Goal: Task Accomplishment & Management: Manage account settings

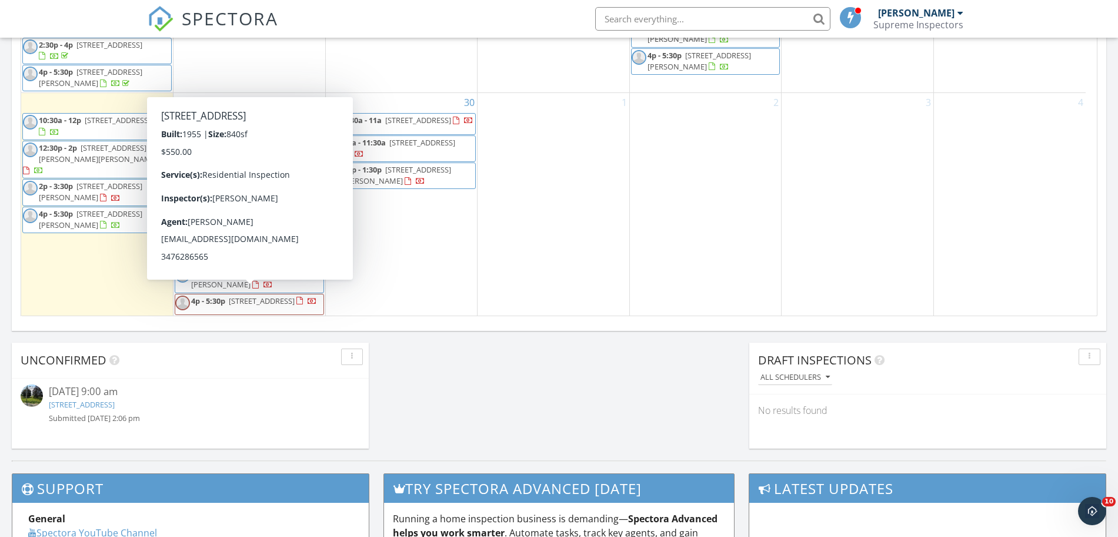
scroll to position [751, 0]
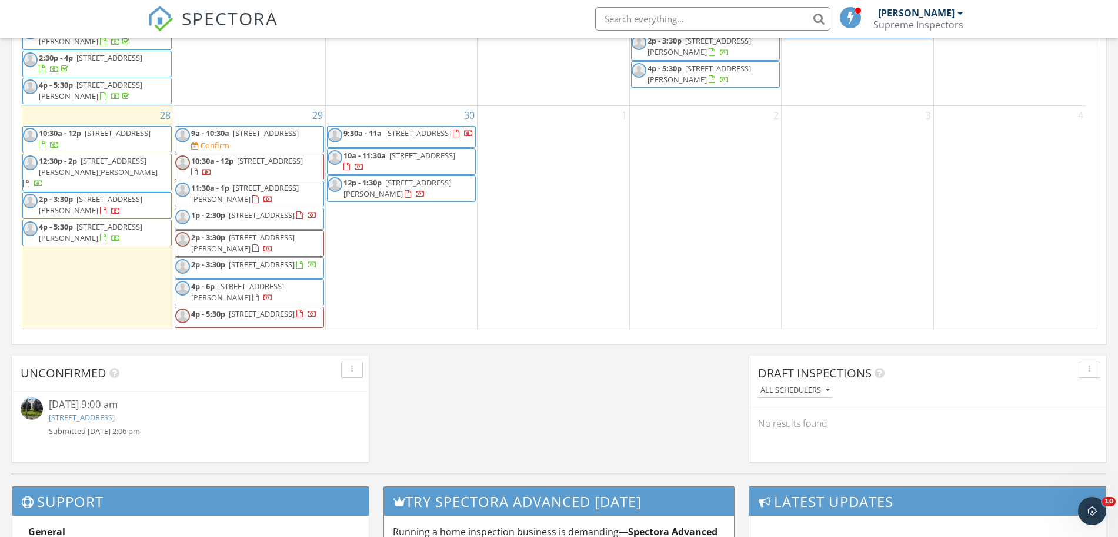
click at [237, 319] on span "28 Anchorage Blvd, Berkeley Township 08721" at bounding box center [262, 313] width 66 height 11
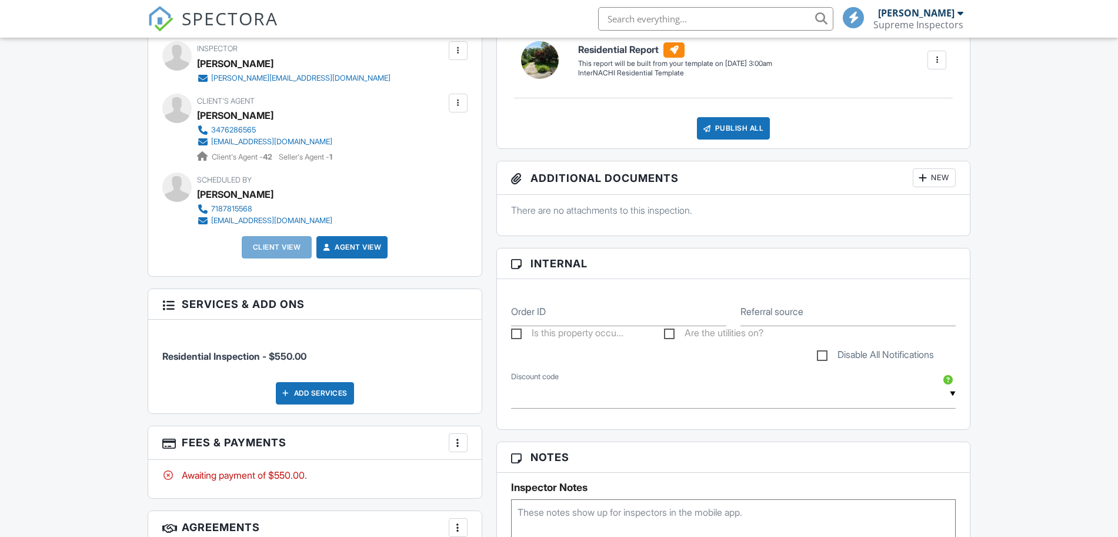
scroll to position [368, 0]
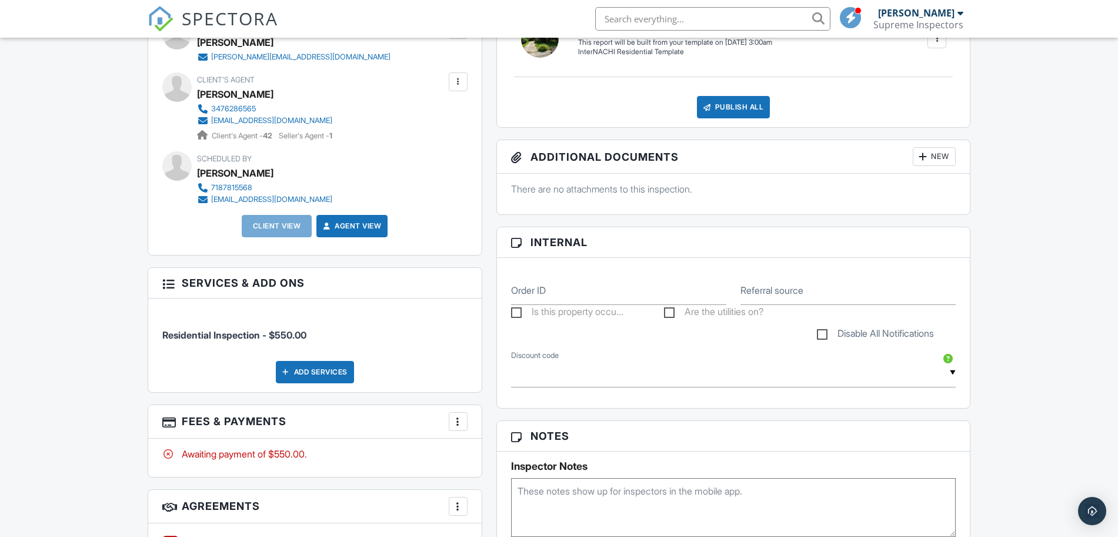
click at [604, 511] on textarea at bounding box center [733, 507] width 445 height 59
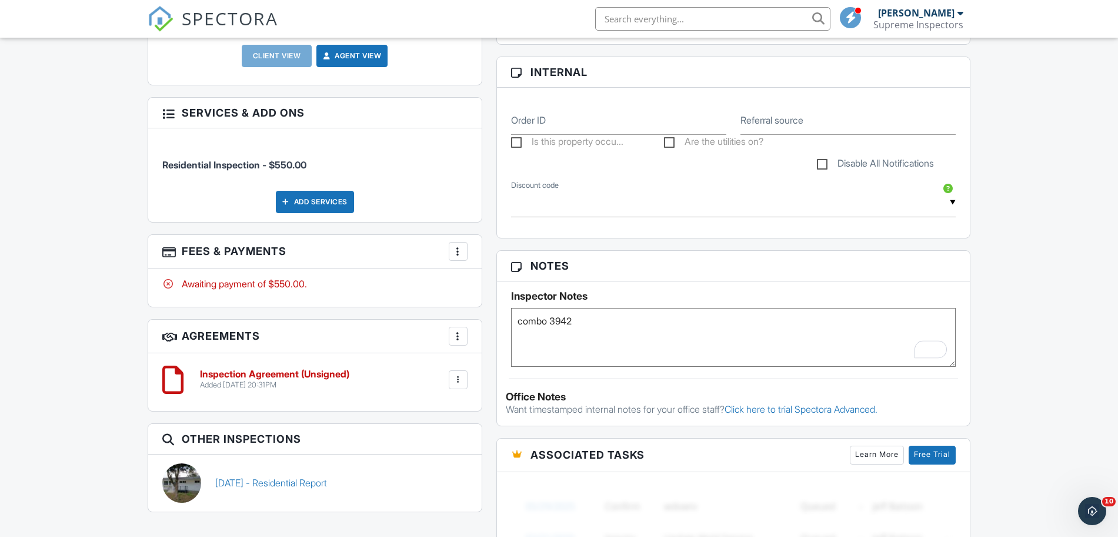
scroll to position [613, 0]
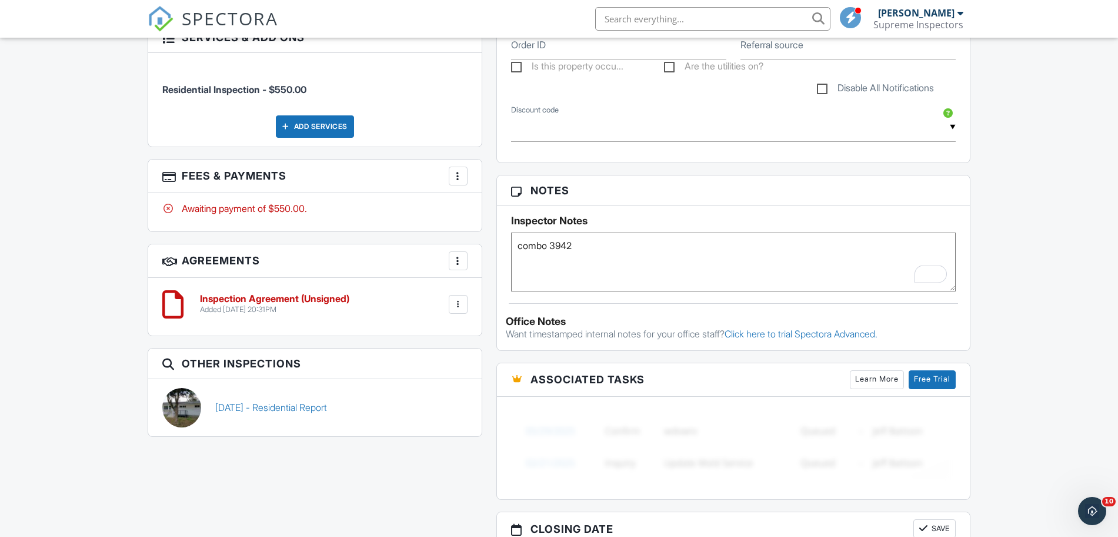
type textarea "combo 3942"
click at [304, 509] on div "All emails and texts are disabled for this inspection! All emails and texts hav…" at bounding box center [560, 214] width 838 height 965
click at [261, 6] on span "SPECTORA" at bounding box center [230, 18] width 96 height 25
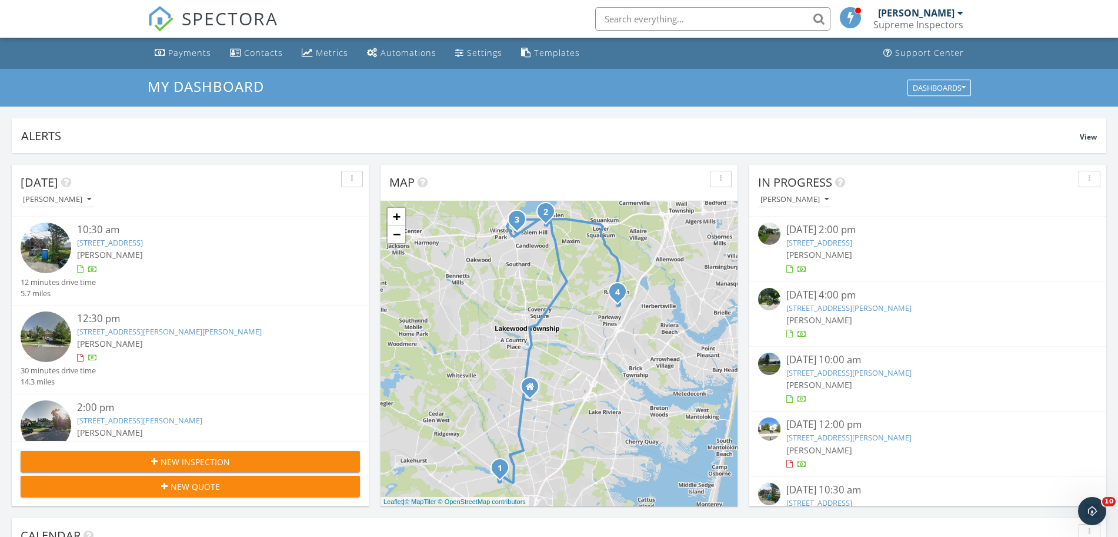
click at [832, 245] on link "[STREET_ADDRESS]" at bounding box center [820, 242] width 66 height 11
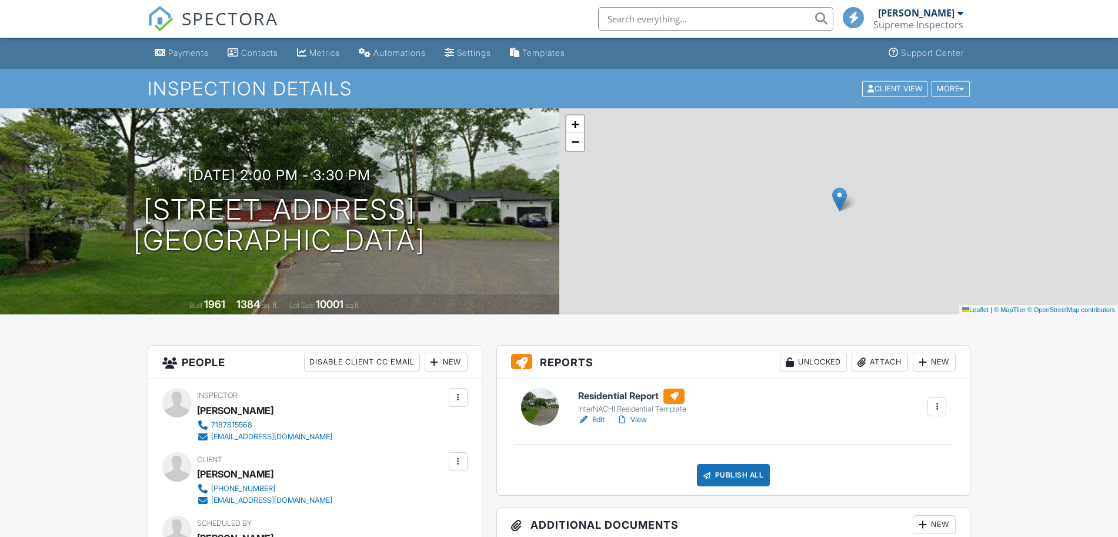
click at [605, 402] on link "Residential Report InterNACHI Residential Template" at bounding box center [632, 401] width 108 height 26
